Goal: Task Accomplishment & Management: Use online tool/utility

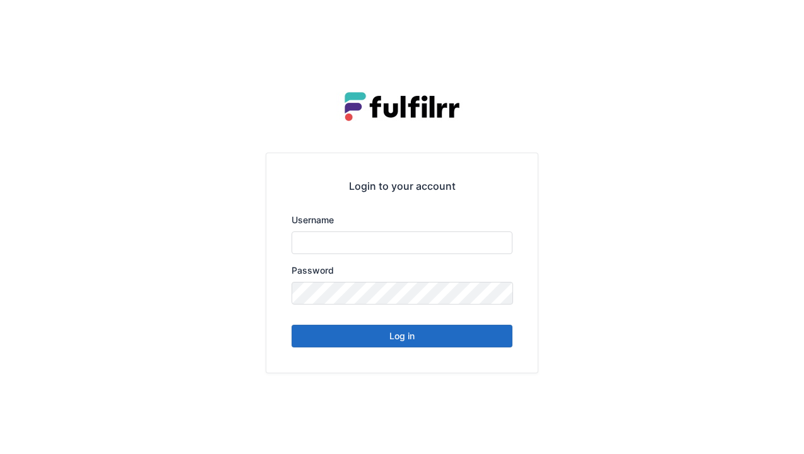
type input "******"
click at [408, 346] on button "Log in" at bounding box center [401, 336] width 221 height 23
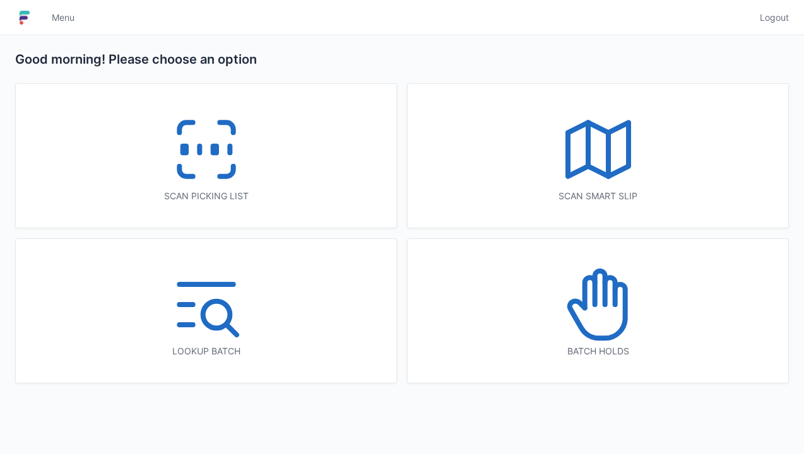
click at [213, 170] on icon at bounding box center [206, 149] width 81 height 81
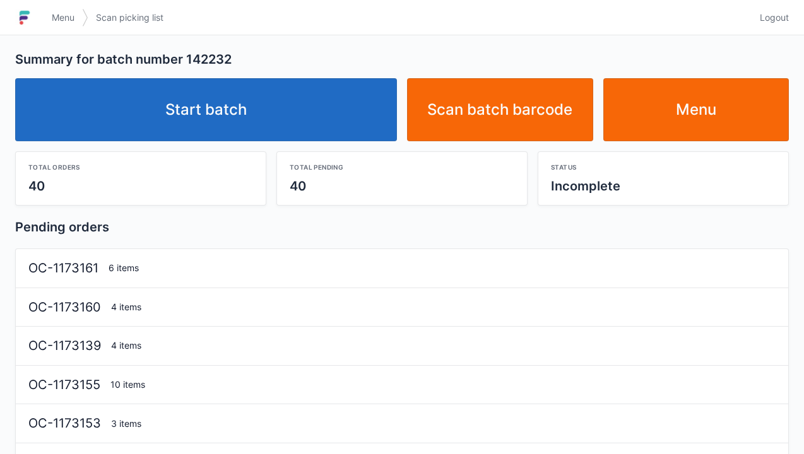
click at [61, 25] on link "Menu" at bounding box center [63, 17] width 38 height 23
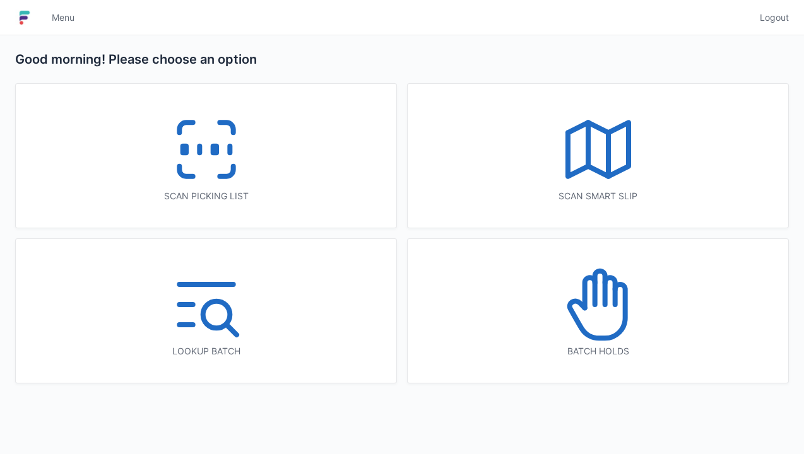
click at [230, 172] on icon at bounding box center [226, 172] width 13 height 10
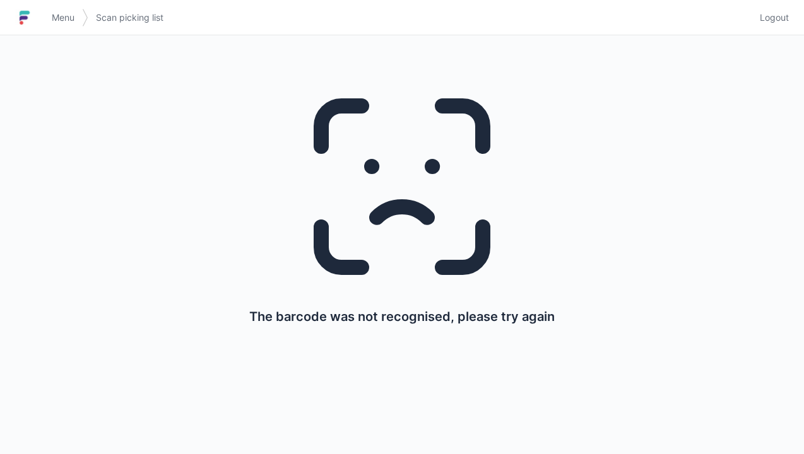
click at [62, 25] on link "Menu" at bounding box center [63, 17] width 38 height 23
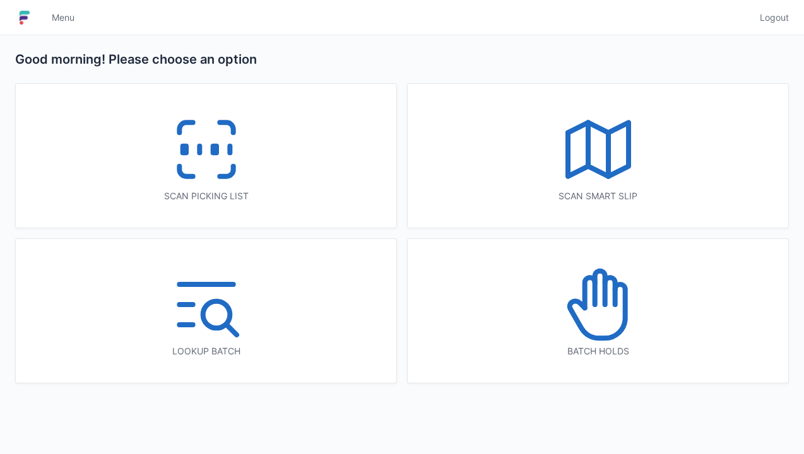
click at [198, 165] on icon at bounding box center [206, 149] width 81 height 81
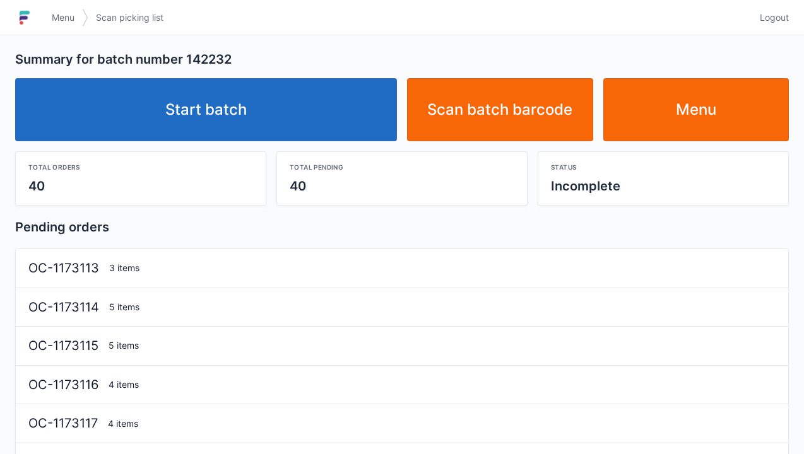
click at [202, 120] on link "Start batch" at bounding box center [206, 109] width 382 height 63
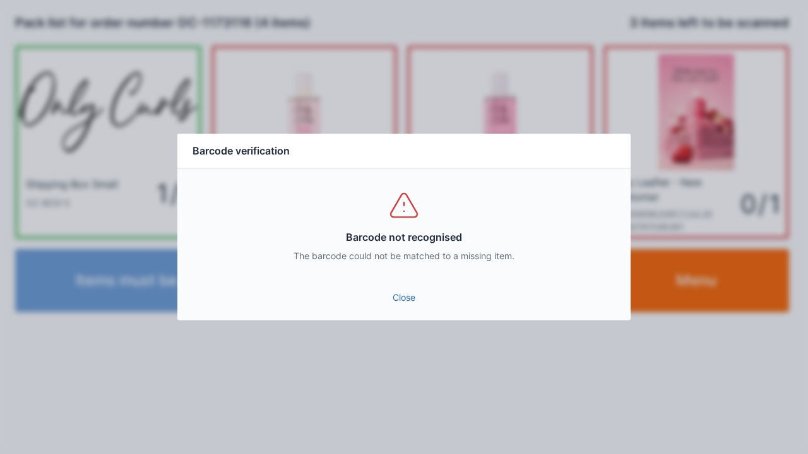
click at [397, 317] on div "Close" at bounding box center [403, 302] width 453 height 38
click at [418, 309] on link "Close" at bounding box center [403, 297] width 433 height 23
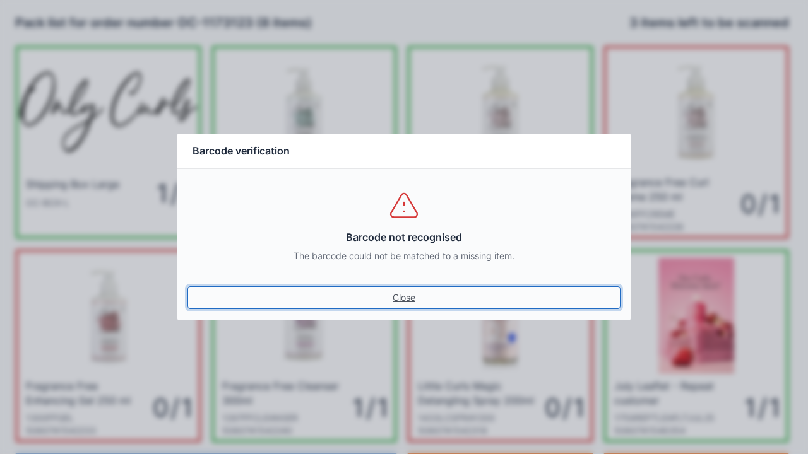
click at [418, 298] on link "Close" at bounding box center [403, 297] width 433 height 23
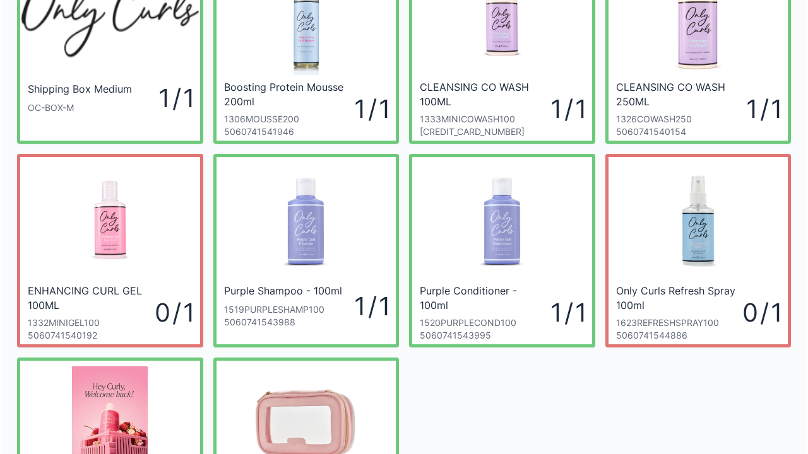
scroll to position [98, 0]
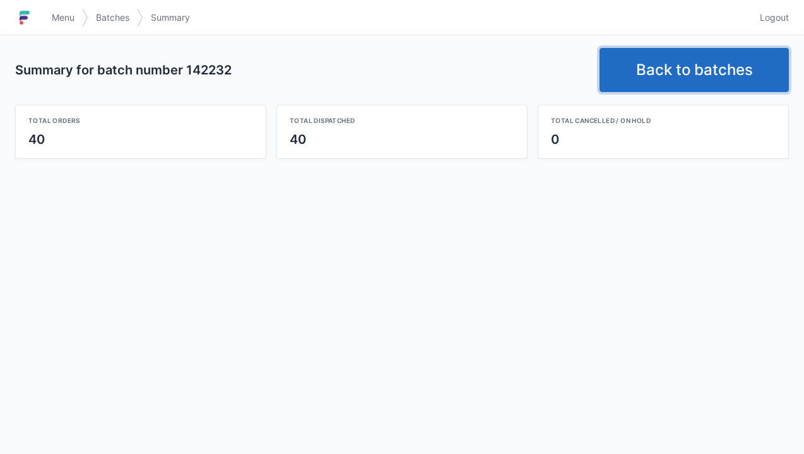
click at [677, 69] on link "Back to batches" at bounding box center [693, 70] width 189 height 44
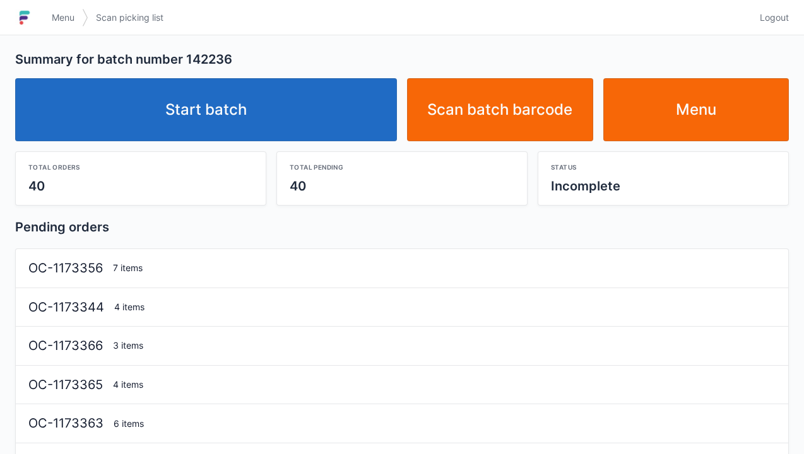
click at [63, 23] on span "Menu" at bounding box center [63, 17] width 23 height 13
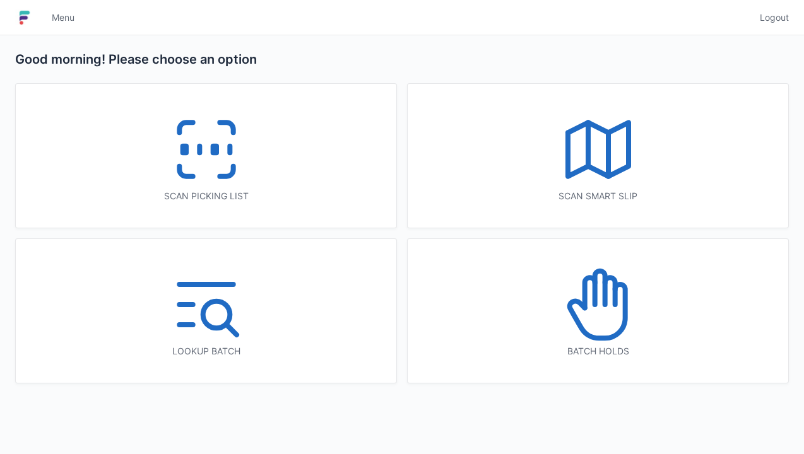
click at [206, 166] on icon at bounding box center [206, 149] width 81 height 81
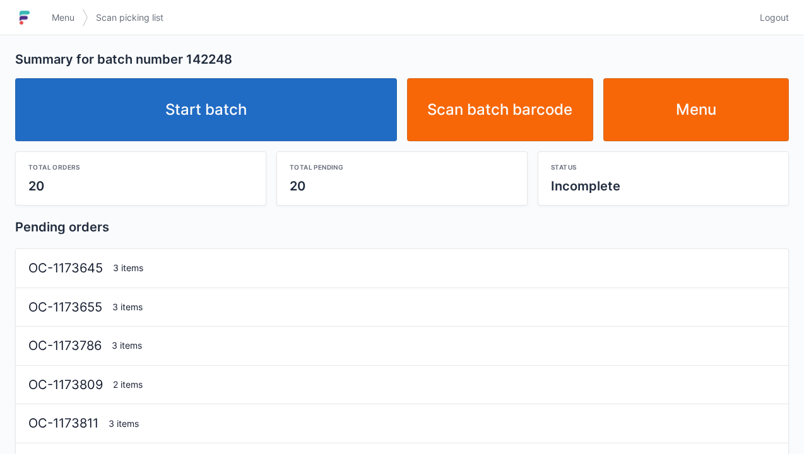
click at [221, 122] on link "Start batch" at bounding box center [206, 109] width 382 height 63
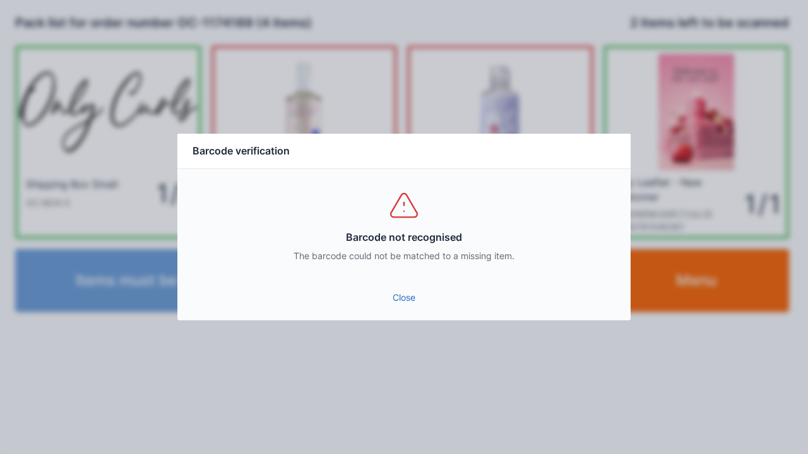
click at [394, 320] on div "Close" at bounding box center [403, 302] width 453 height 38
click at [418, 307] on link "Close" at bounding box center [403, 297] width 433 height 23
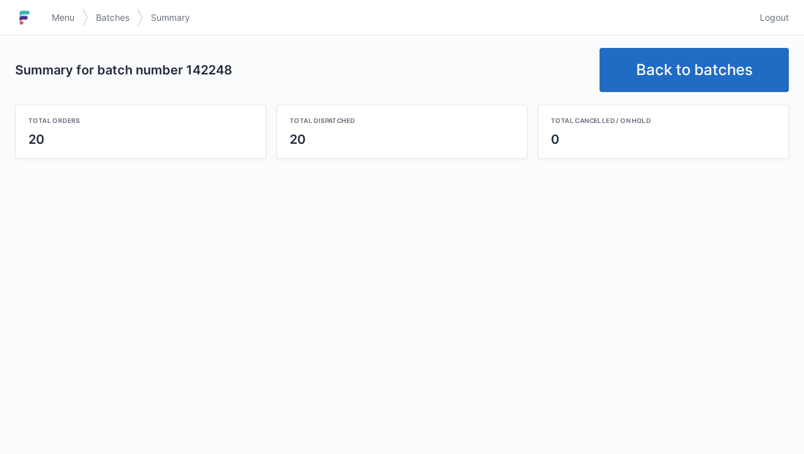
click at [681, 78] on link "Back to batches" at bounding box center [693, 70] width 189 height 44
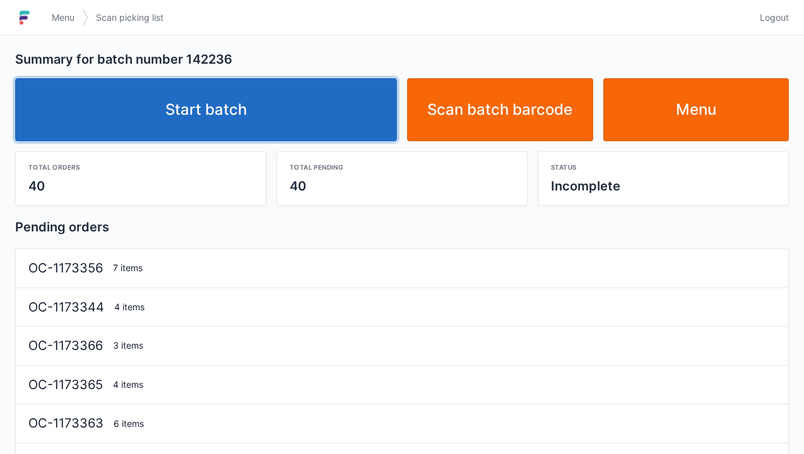
click at [214, 117] on link "Start batch" at bounding box center [206, 109] width 382 height 63
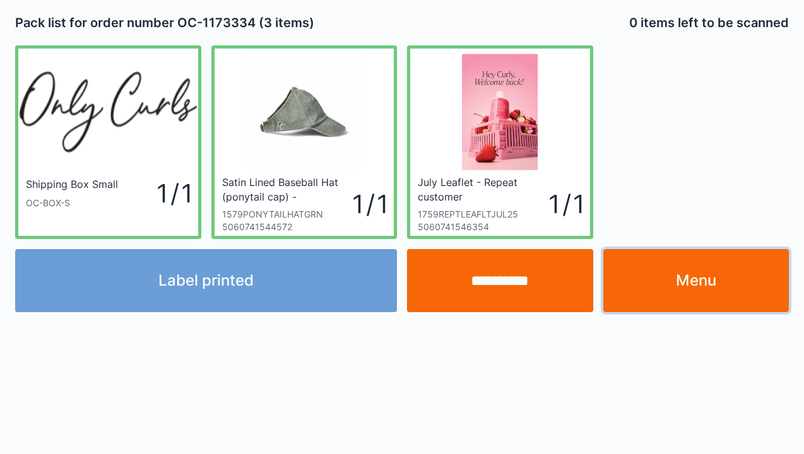
click at [691, 283] on link "Menu" at bounding box center [696, 280] width 186 height 63
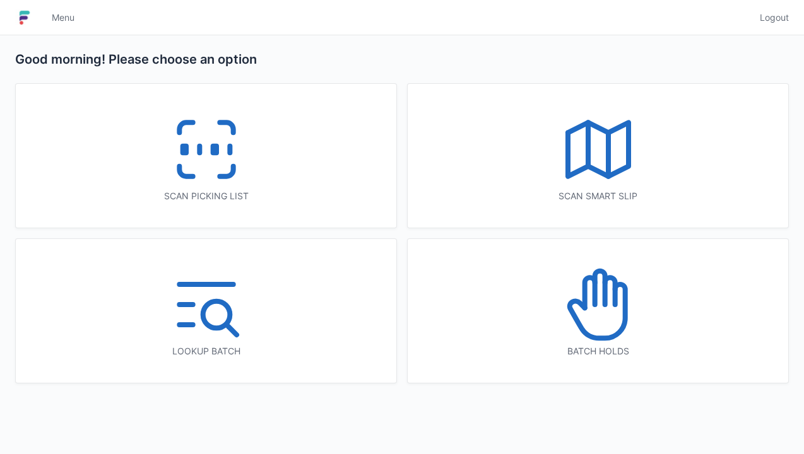
click at [212, 158] on icon at bounding box center [206, 149] width 81 height 81
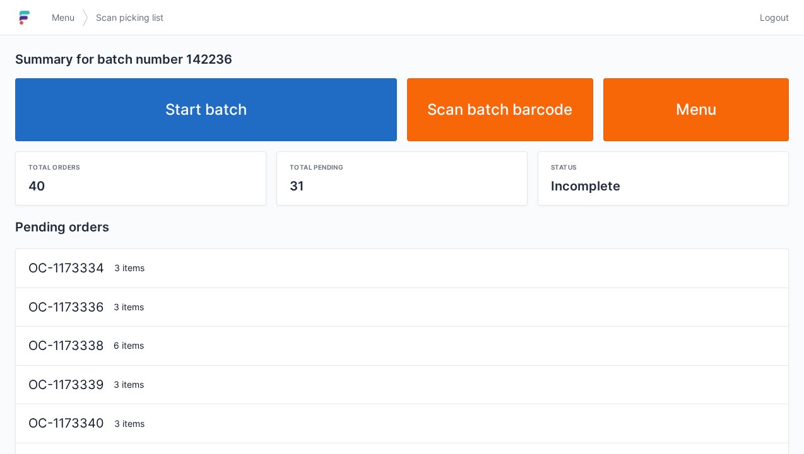
click at [215, 124] on link "Start batch" at bounding box center [206, 109] width 382 height 63
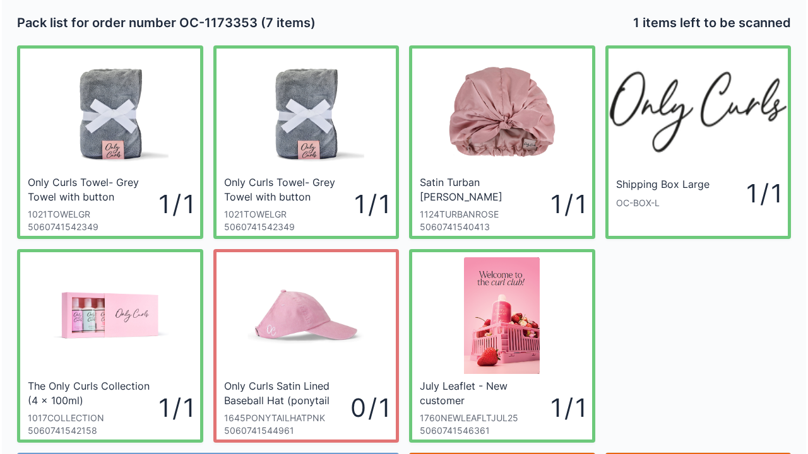
scroll to position [73, 0]
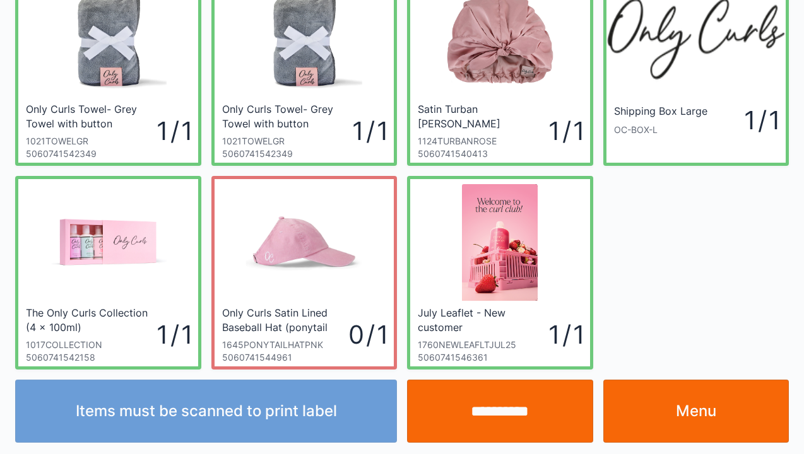
click at [503, 411] on input "**********" at bounding box center [500, 411] width 186 height 63
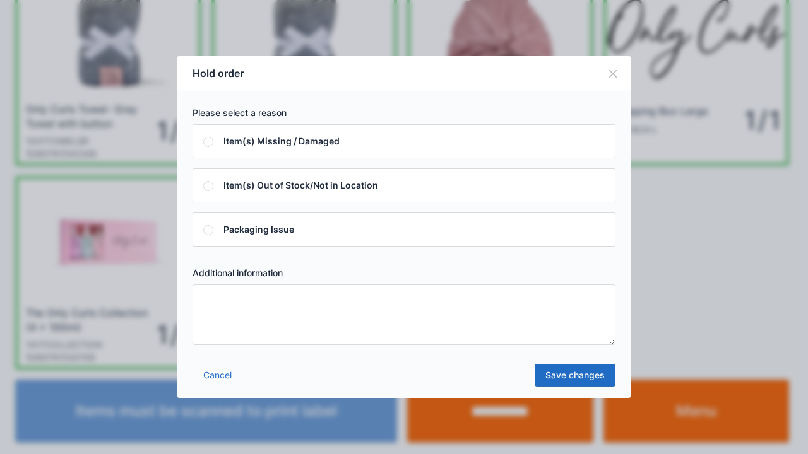
click at [205, 308] on textarea at bounding box center [403, 315] width 423 height 61
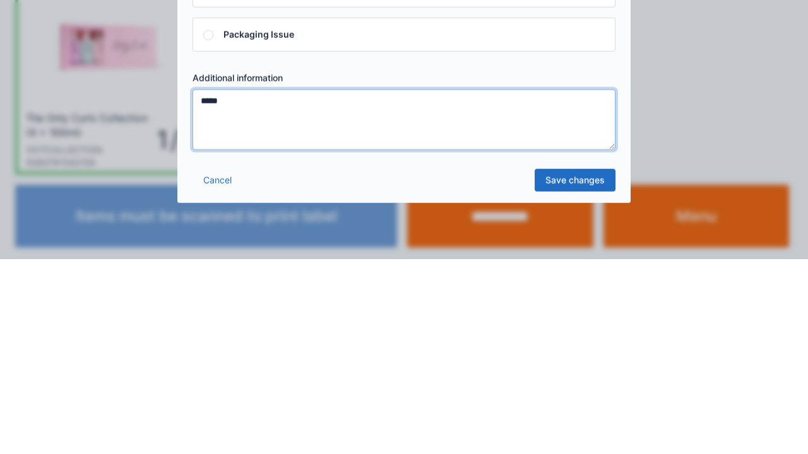
type textarea "*****"
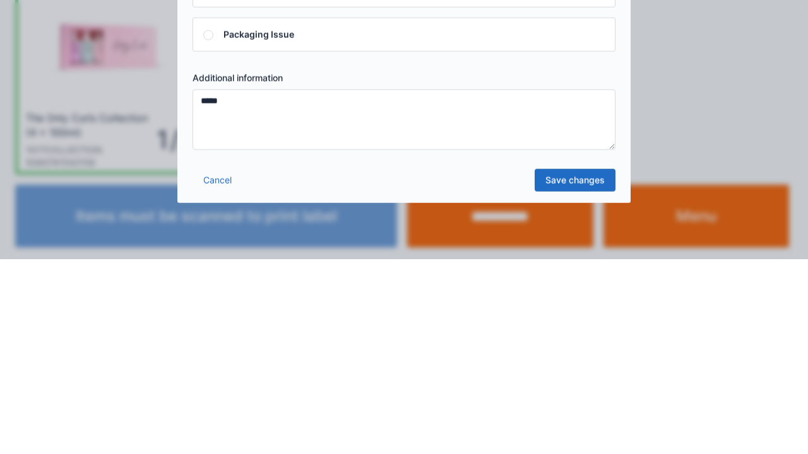
click at [575, 382] on link "Save changes" at bounding box center [574, 375] width 81 height 23
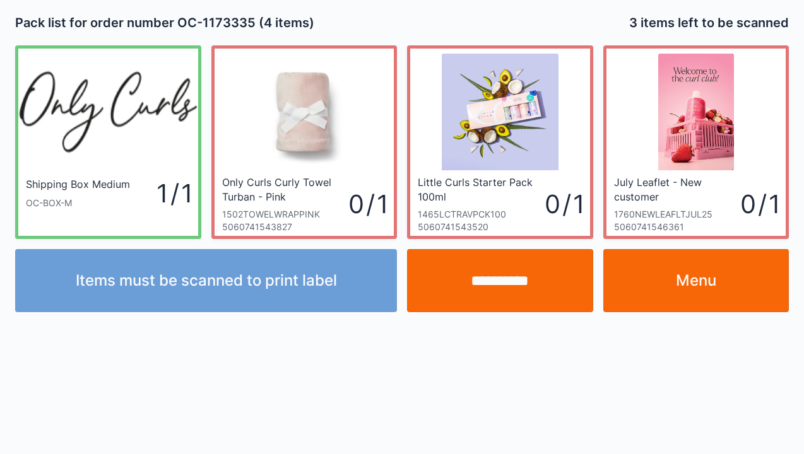
click at [691, 286] on link "Menu" at bounding box center [696, 280] width 186 height 63
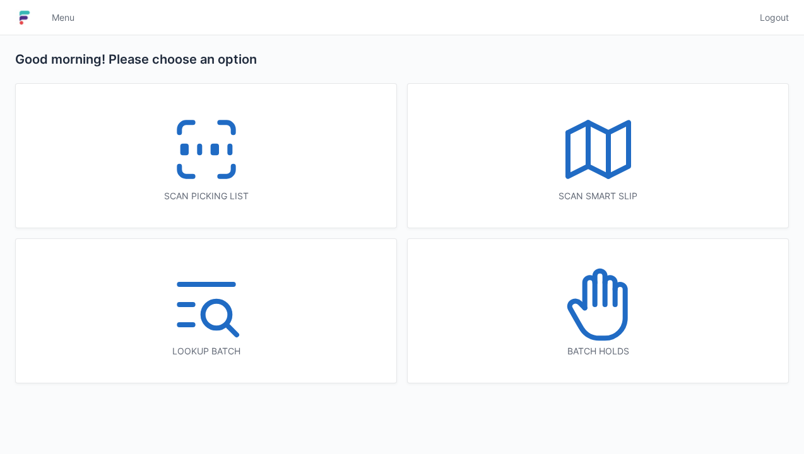
click at [594, 332] on icon at bounding box center [598, 304] width 81 height 81
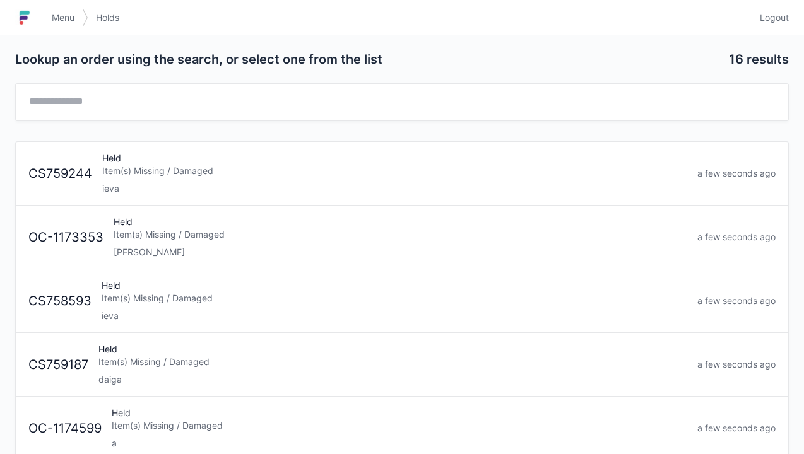
click at [174, 237] on div "Item(s) Missing / Damaged" at bounding box center [401, 234] width 574 height 13
click at [69, 10] on link "Menu" at bounding box center [63, 17] width 38 height 23
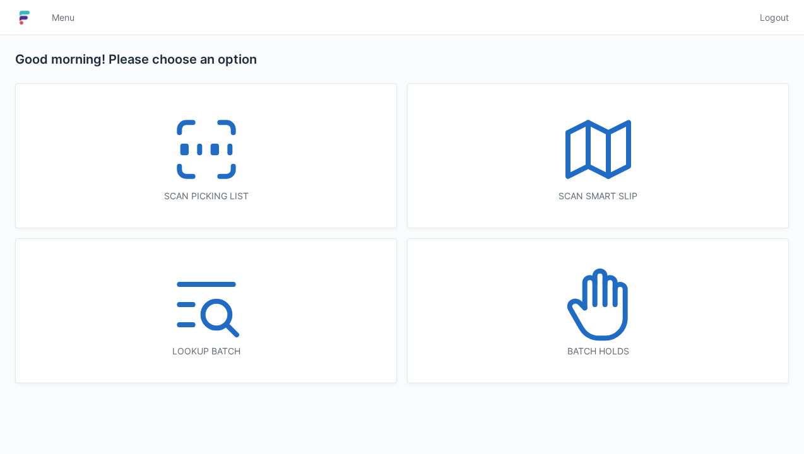
click at [211, 185] on icon at bounding box center [206, 149] width 81 height 81
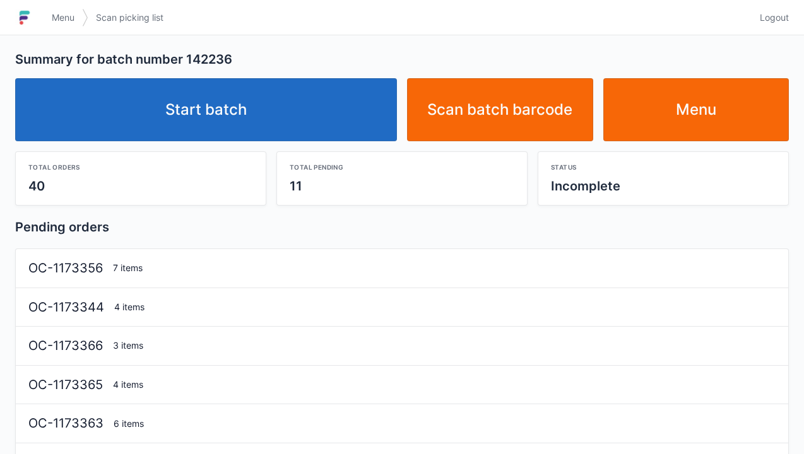
click at [225, 127] on link "Start batch" at bounding box center [206, 109] width 382 height 63
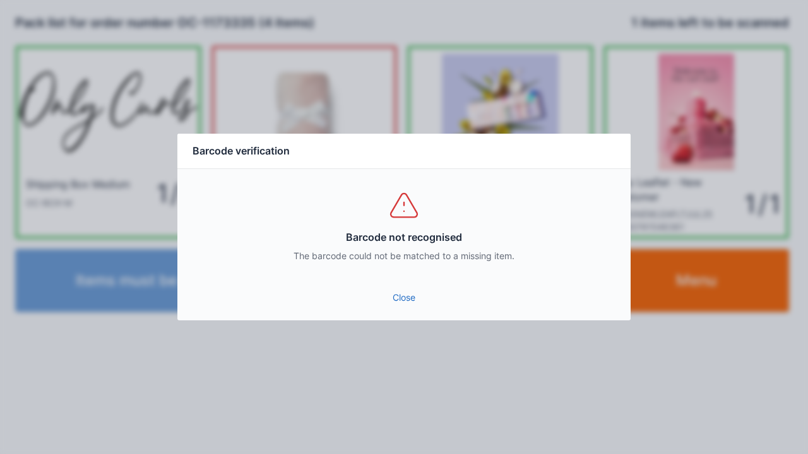
click at [413, 307] on link "Close" at bounding box center [403, 297] width 433 height 23
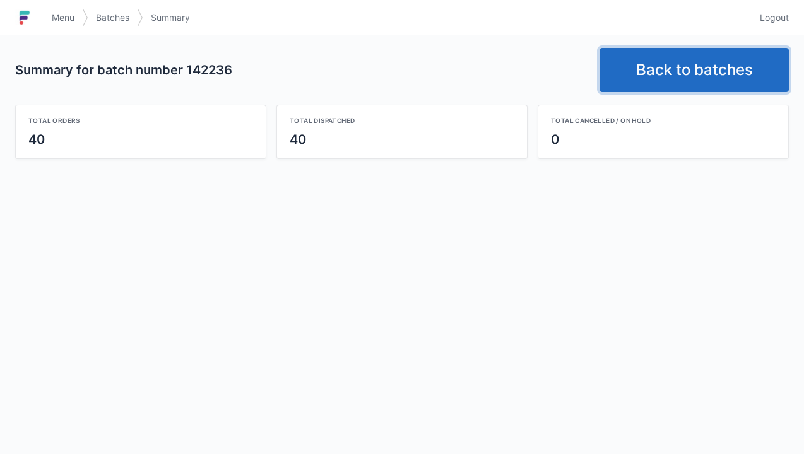
click at [681, 74] on link "Back to batches" at bounding box center [693, 70] width 189 height 44
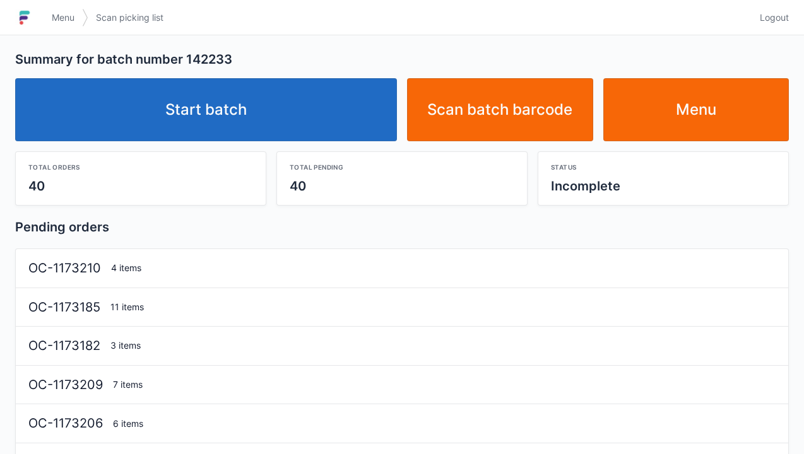
click at [209, 127] on link "Start batch" at bounding box center [206, 109] width 382 height 63
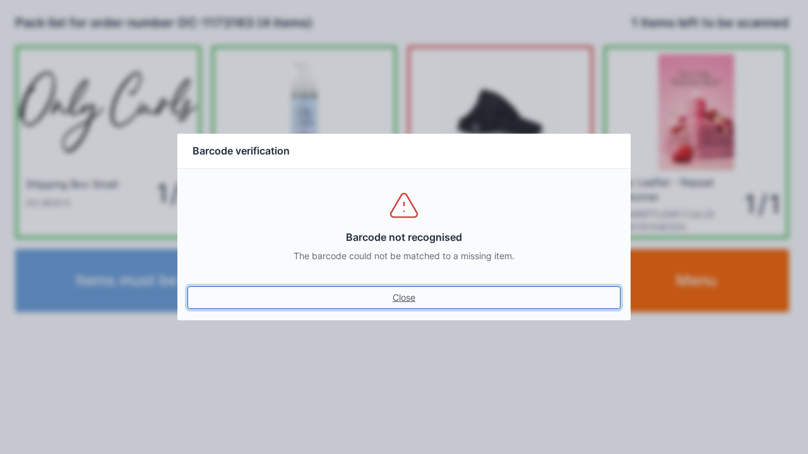
click at [404, 306] on link "Close" at bounding box center [403, 297] width 433 height 23
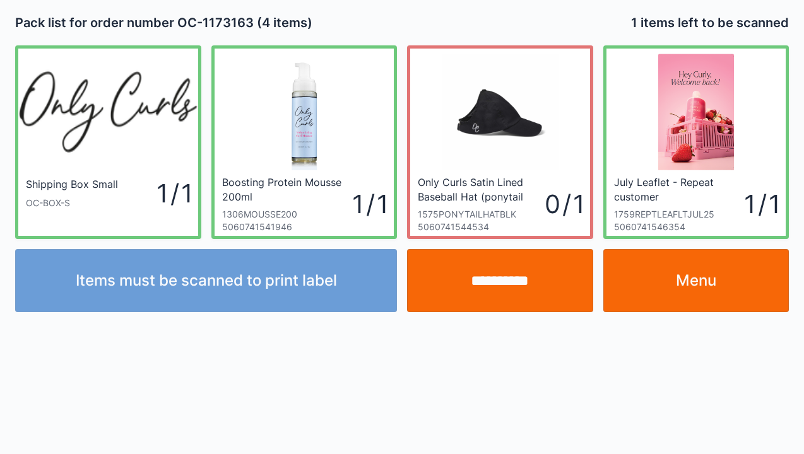
click at [514, 276] on input "**********" at bounding box center [500, 280] width 186 height 63
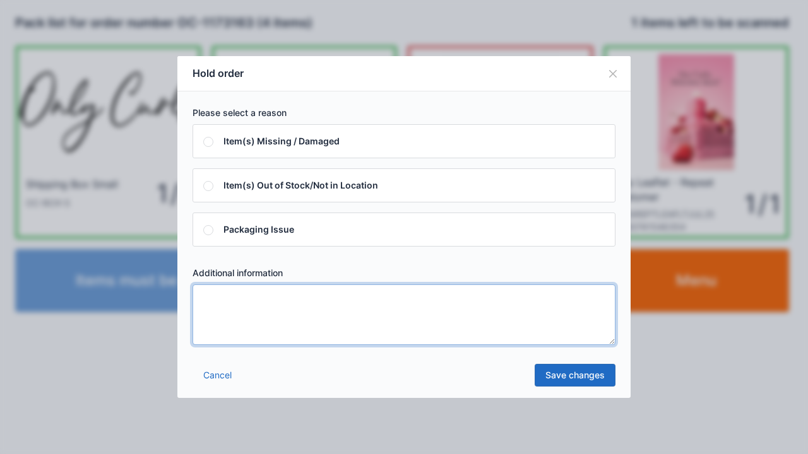
click at [209, 301] on textarea at bounding box center [403, 315] width 423 height 61
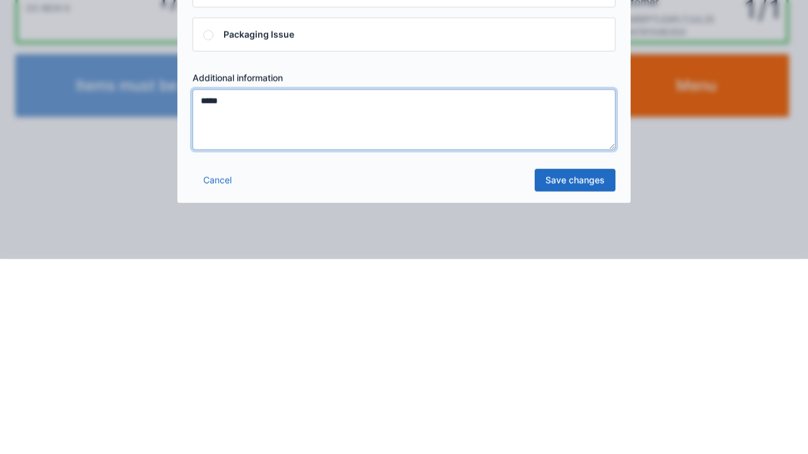
type textarea "*****"
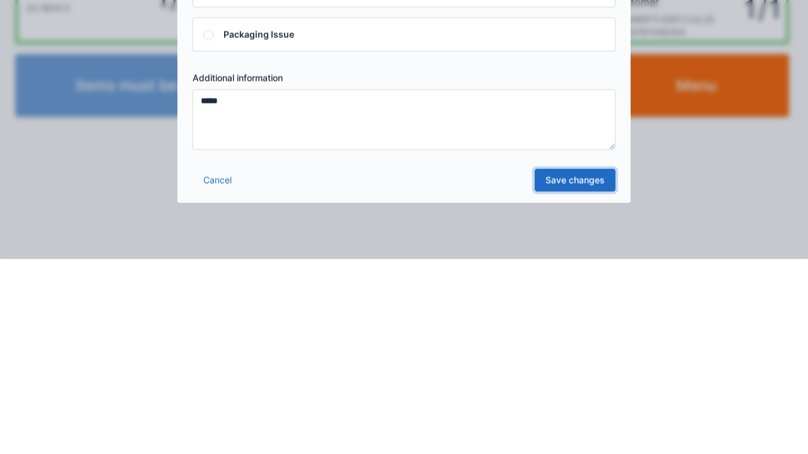
click at [585, 378] on link "Save changes" at bounding box center [574, 375] width 81 height 23
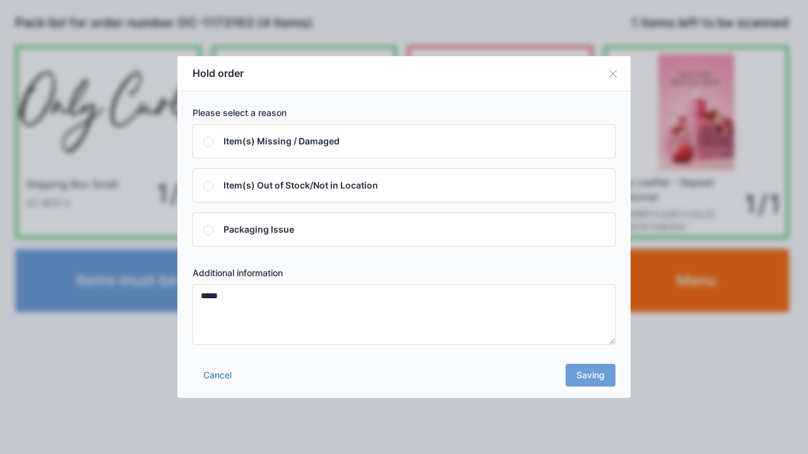
click at [594, 385] on div "Cancel Saving" at bounding box center [403, 379] width 453 height 38
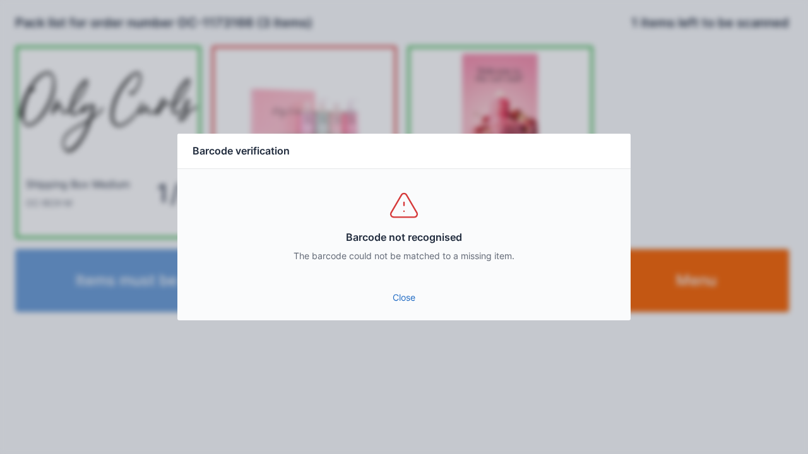
click at [405, 307] on link "Close" at bounding box center [403, 297] width 433 height 23
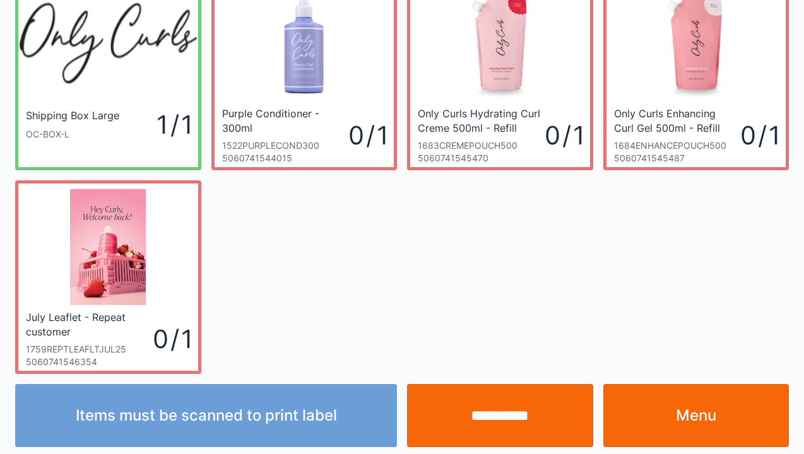
scroll to position [73, 0]
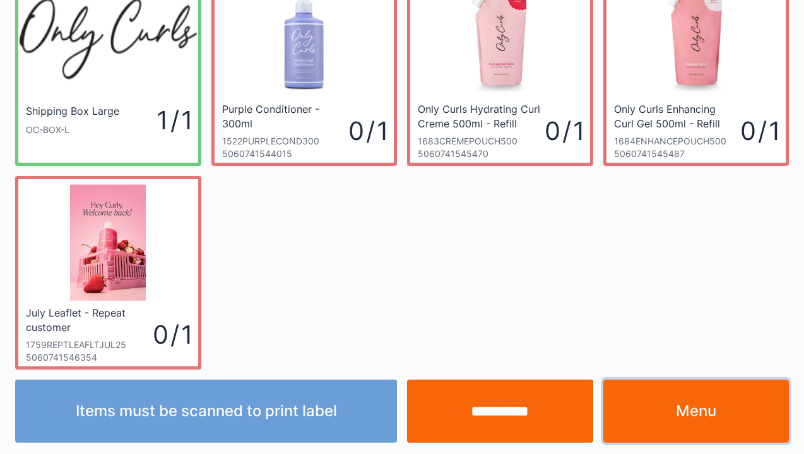
click at [688, 414] on link "Menu" at bounding box center [696, 411] width 186 height 63
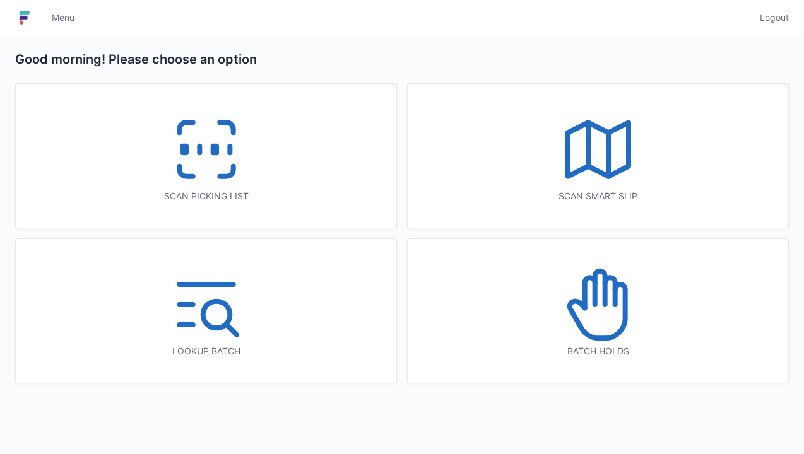
click at [605, 336] on icon at bounding box center [597, 312] width 56 height 54
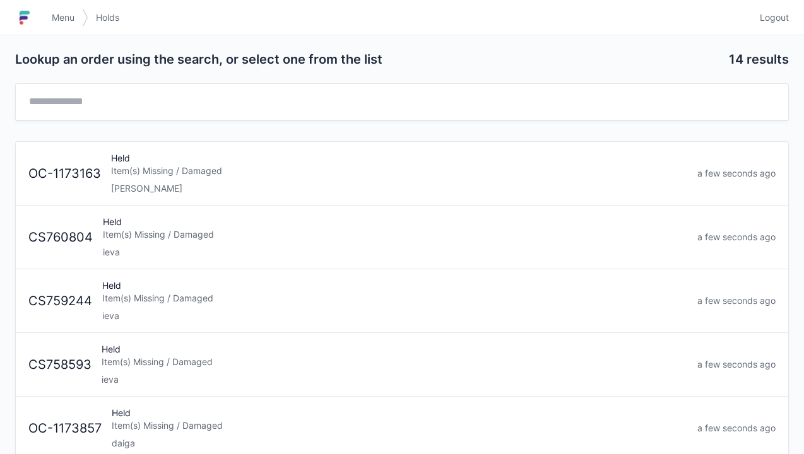
click at [194, 201] on link "OC-1173163 Held Item(s) Missing / Damaged Elena a few seconds ago" at bounding box center [402, 174] width 772 height 64
click at [62, 26] on link "Menu" at bounding box center [63, 17] width 38 height 23
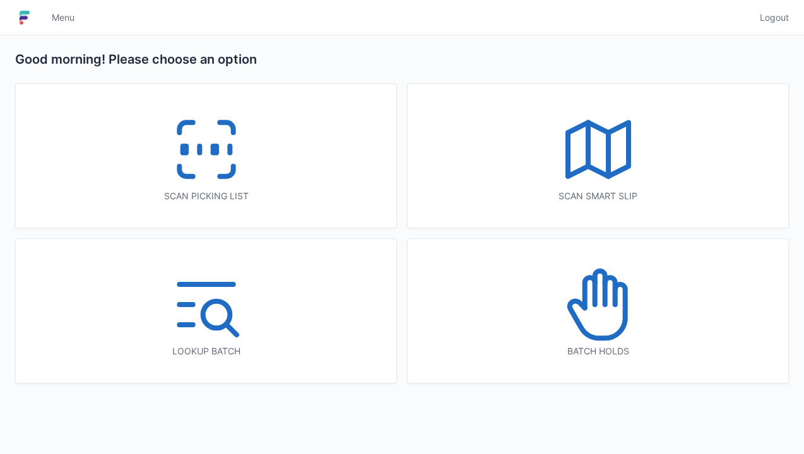
click at [202, 160] on icon at bounding box center [206, 149] width 81 height 81
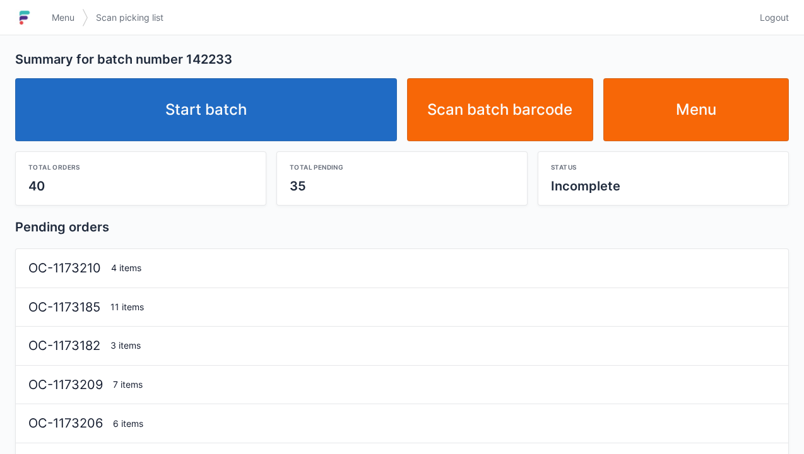
click at [231, 136] on link "Start batch" at bounding box center [206, 109] width 382 height 63
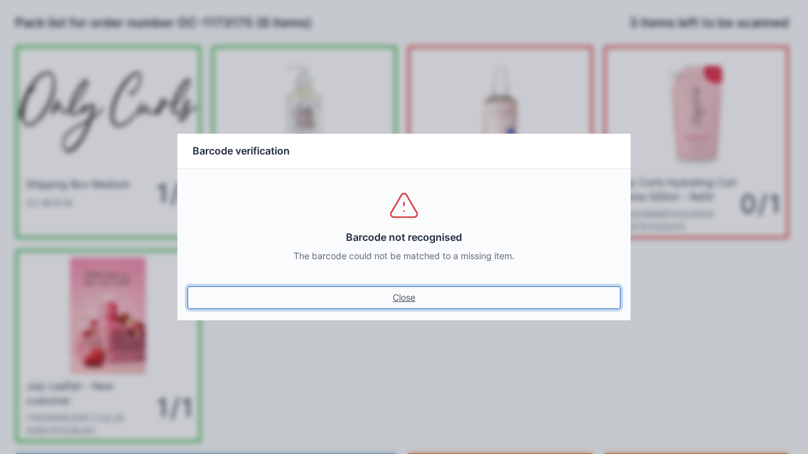
click at [397, 295] on link "Close" at bounding box center [403, 297] width 433 height 23
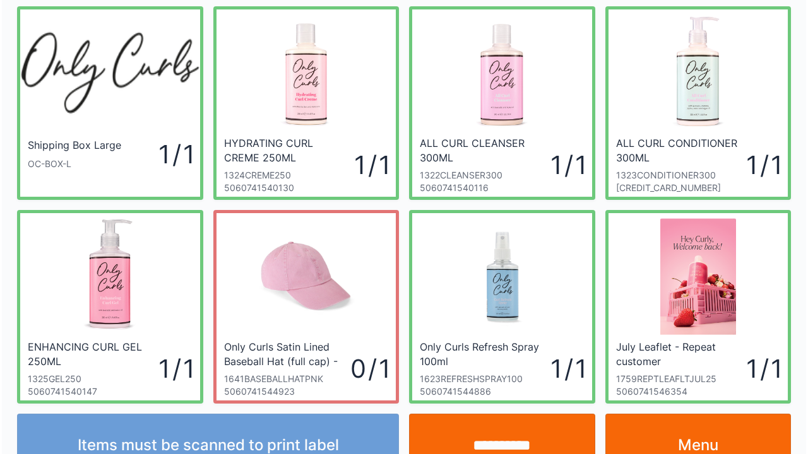
scroll to position [73, 0]
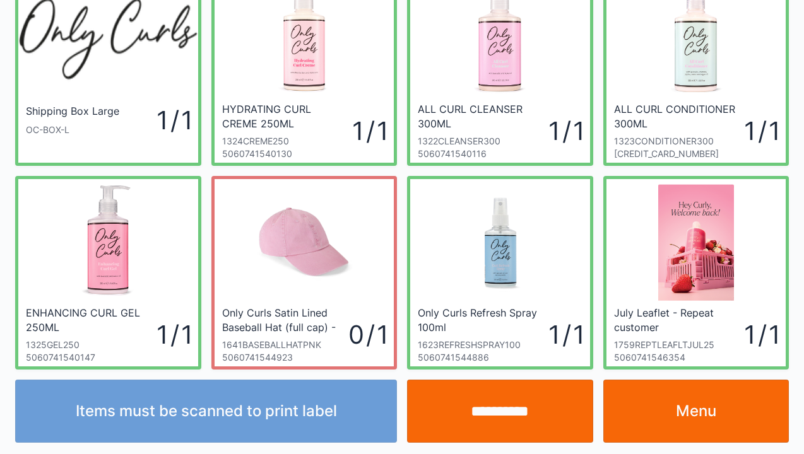
click at [512, 415] on input "**********" at bounding box center [500, 411] width 186 height 63
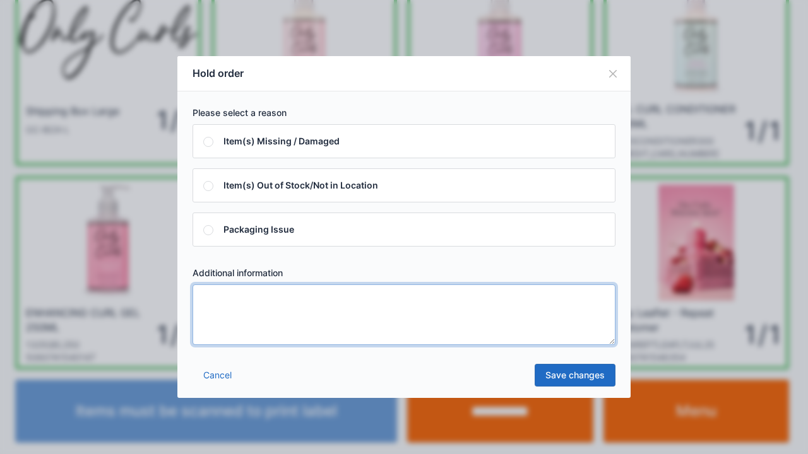
click at [209, 316] on textarea at bounding box center [403, 315] width 423 height 61
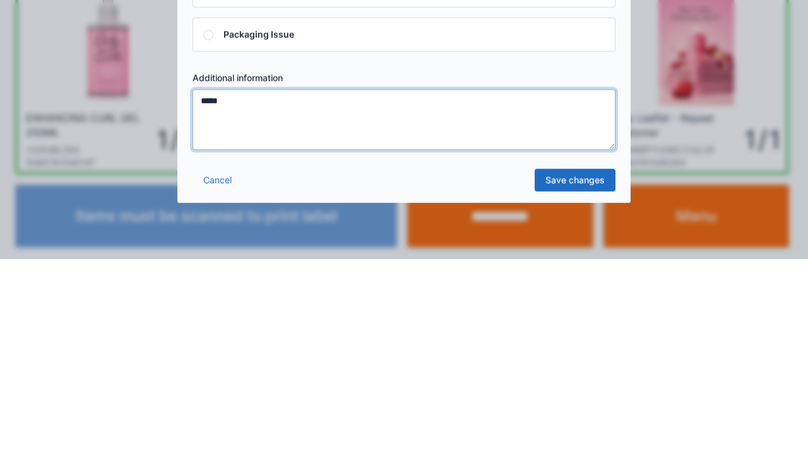
type textarea "*****"
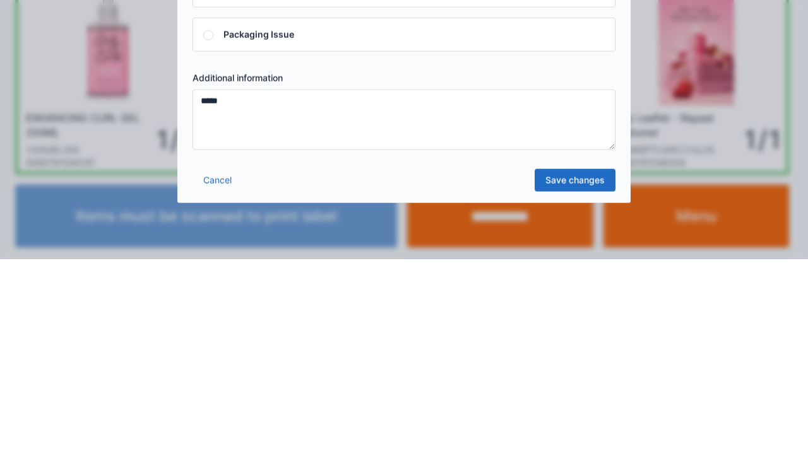
click at [577, 385] on link "Save changes" at bounding box center [574, 375] width 81 height 23
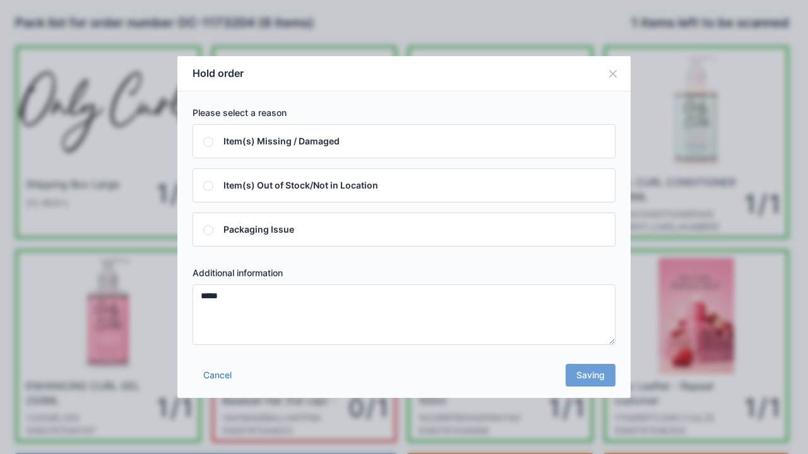
click at [602, 374] on div "Cancel Saving" at bounding box center [403, 379] width 453 height 38
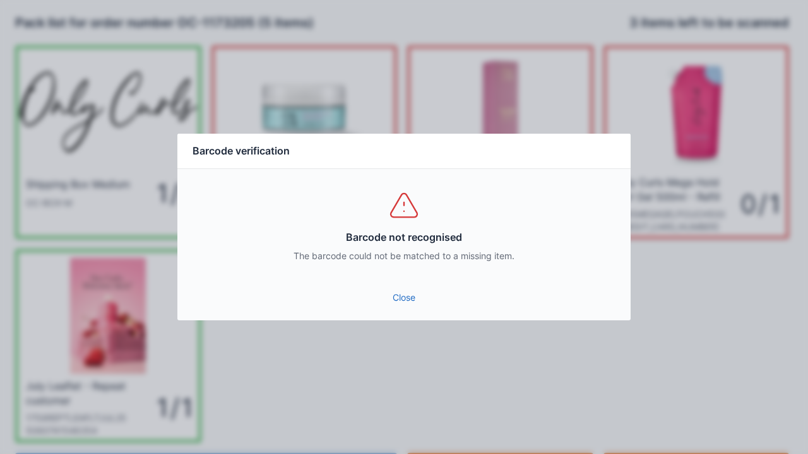
click at [391, 306] on link "Close" at bounding box center [403, 297] width 433 height 23
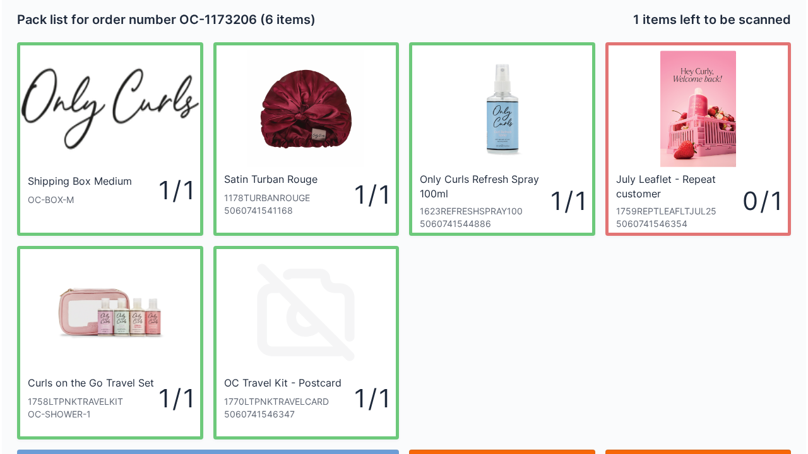
scroll to position [6, 0]
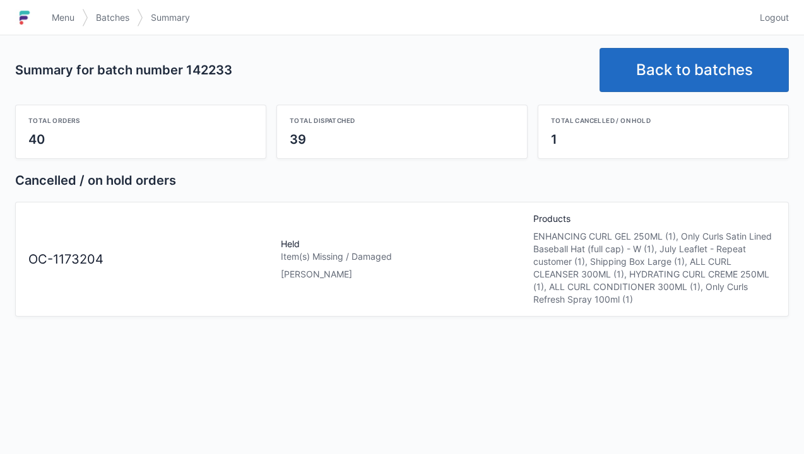
click at [63, 18] on span "Menu" at bounding box center [63, 17] width 23 height 13
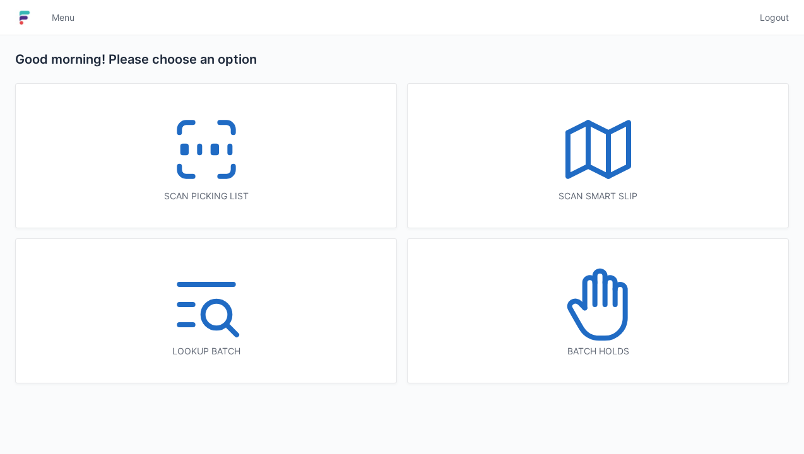
click at [607, 313] on icon at bounding box center [598, 304] width 81 height 81
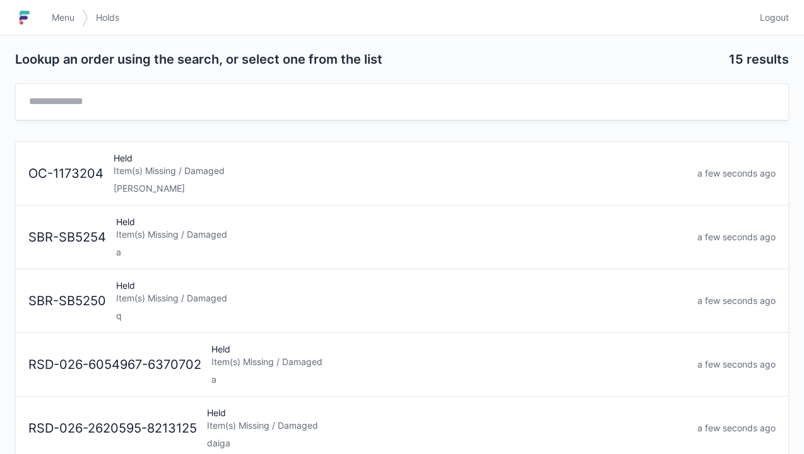
click at [180, 183] on div "Elena" at bounding box center [401, 188] width 574 height 13
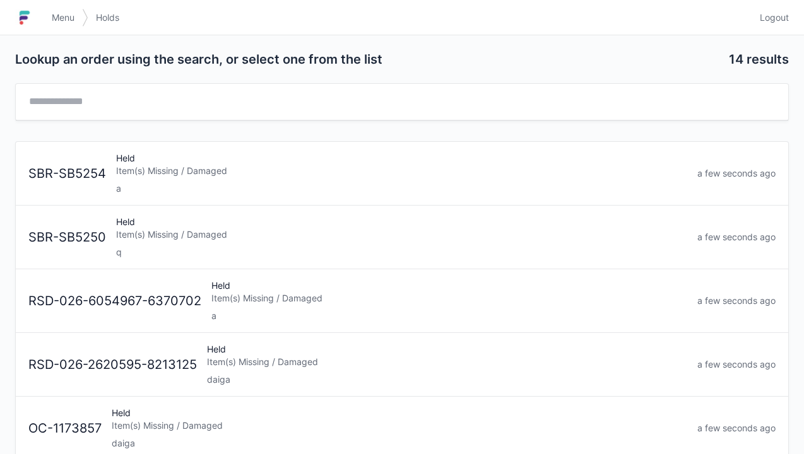
click at [74, 22] on span "Menu" at bounding box center [63, 17] width 23 height 13
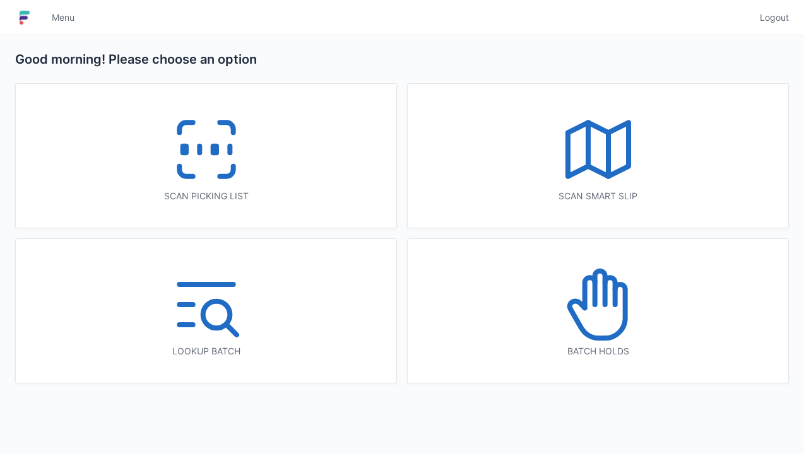
click at [205, 172] on icon at bounding box center [206, 149] width 81 height 81
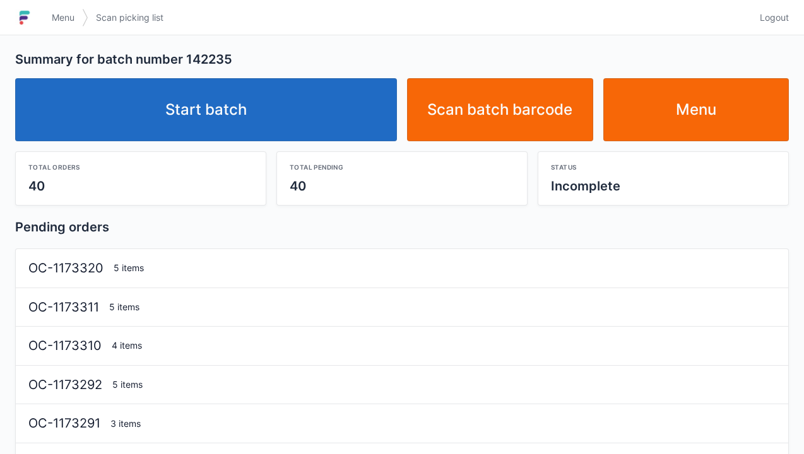
click at [209, 118] on link "Start batch" at bounding box center [206, 109] width 382 height 63
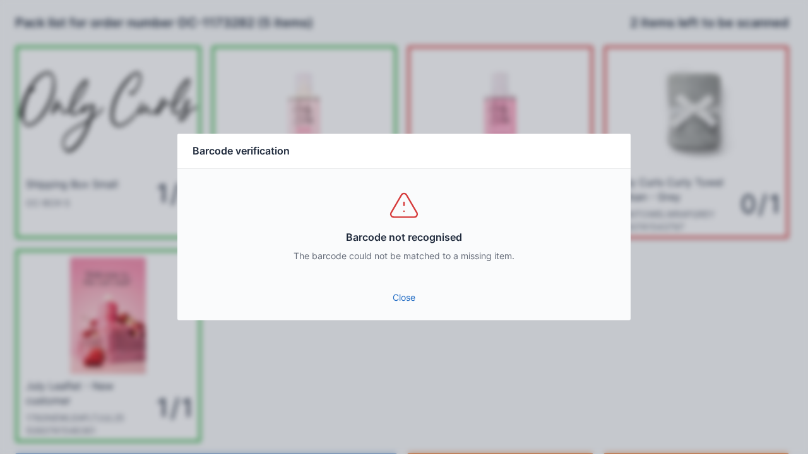
click at [415, 316] on div "Close" at bounding box center [403, 302] width 453 height 38
click at [409, 297] on link "Close" at bounding box center [403, 297] width 433 height 23
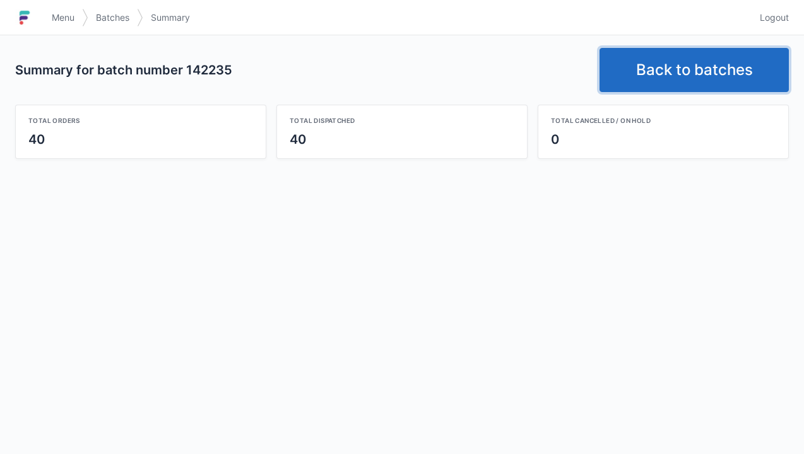
click at [681, 74] on link "Back to batches" at bounding box center [693, 70] width 189 height 44
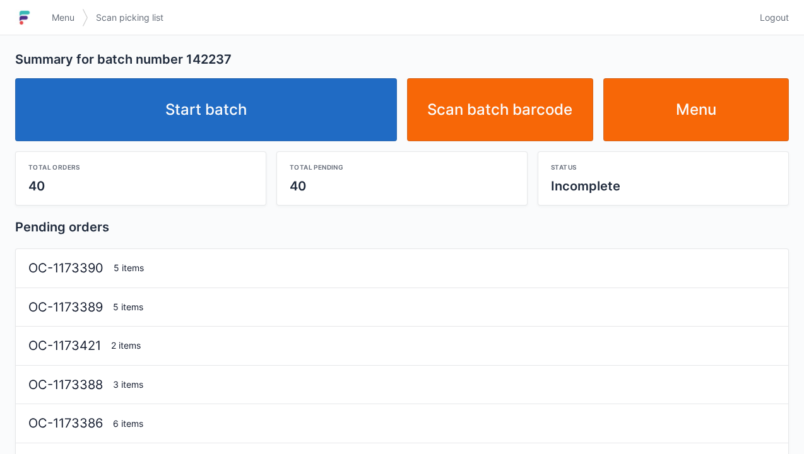
click at [238, 121] on link "Start batch" at bounding box center [206, 109] width 382 height 63
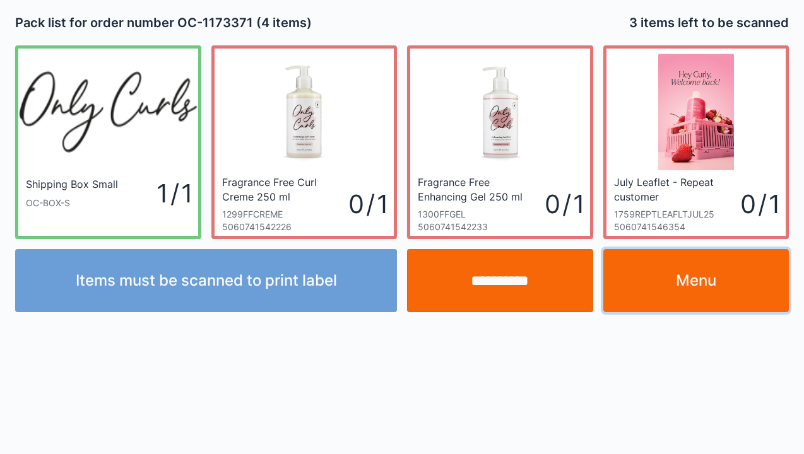
click at [683, 261] on link "Menu" at bounding box center [696, 280] width 186 height 63
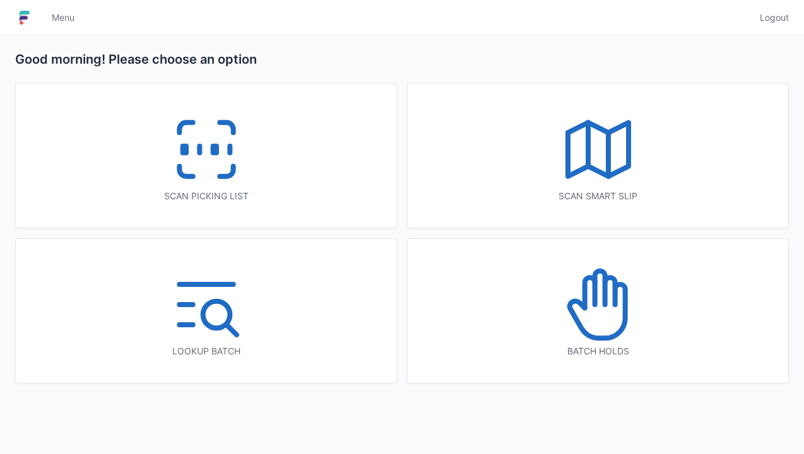
click at [202, 126] on icon at bounding box center [206, 149] width 81 height 81
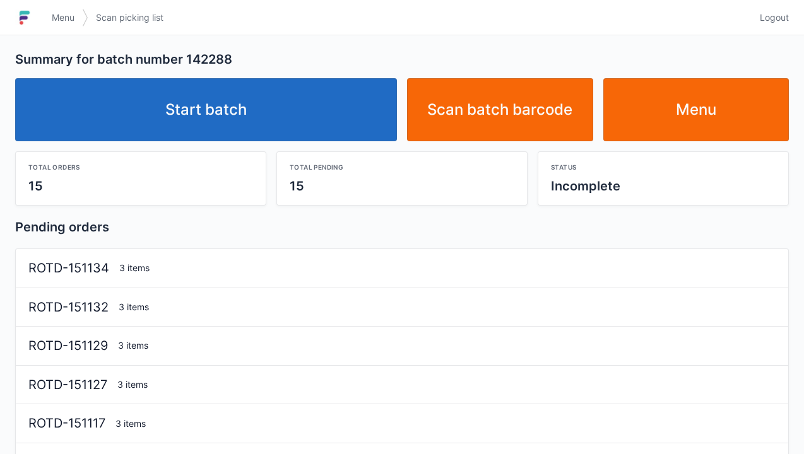
click at [206, 100] on link "Start batch" at bounding box center [206, 109] width 382 height 63
